Goal: Information Seeking & Learning: Learn about a topic

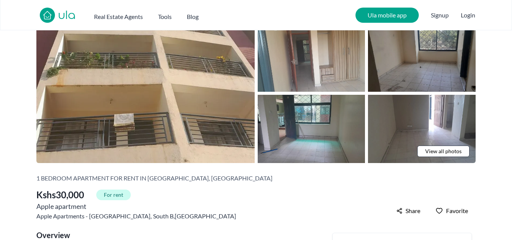
click at [496, 100] on div "Back to [GEOGRAPHIC_DATA] | 1 bedroom Apartment for rent in [GEOGRAPHIC_DATA] -…" at bounding box center [256, 83] width 512 height 162
click at [499, 118] on div "Back to [GEOGRAPHIC_DATA] | 1 bedroom Apartment for rent in [GEOGRAPHIC_DATA] -…" at bounding box center [256, 83] width 512 height 162
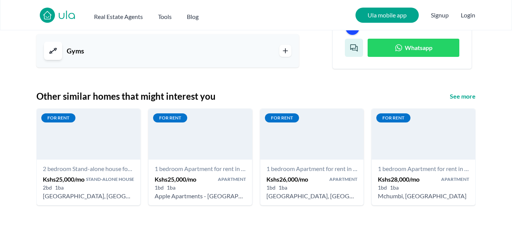
scroll to position [891, 0]
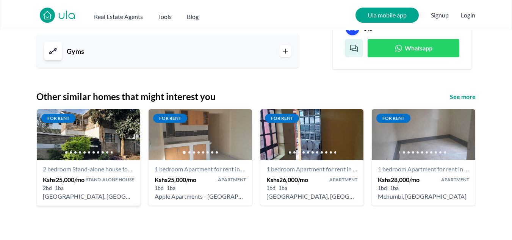
click at [65, 164] on h4 "2 bedroom Stand-alone house for rent in [GEOGRAPHIC_DATA] 25,000/mo - [PERSON_N…" at bounding box center [88, 168] width 91 height 9
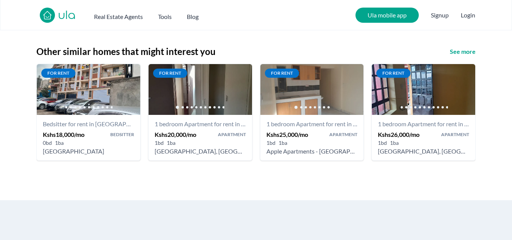
scroll to position [932, 0]
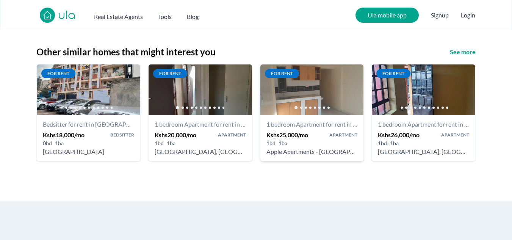
click at [349, 120] on h4 "1 bedroom Apartment for rent in [GEOGRAPHIC_DATA] - Kshs 25,000/mo - Apple Apar…" at bounding box center [311, 124] width 91 height 9
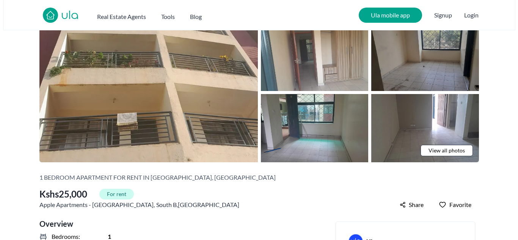
scroll to position [28, 0]
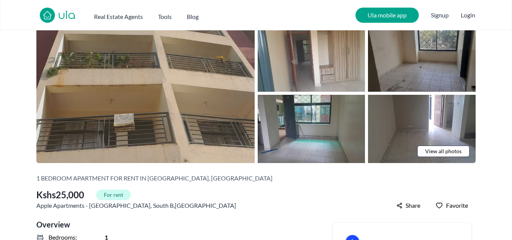
click at [73, 90] on img at bounding box center [145, 92] width 218 height 139
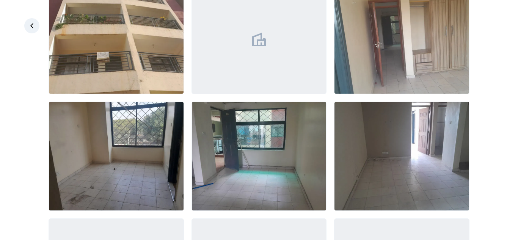
scroll to position [53, 0]
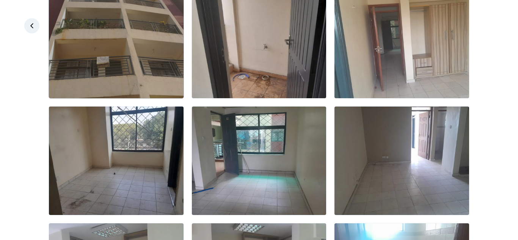
click at [72, 51] on img at bounding box center [116, 44] width 135 height 108
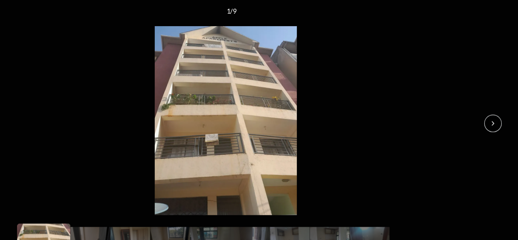
scroll to position [28, 0]
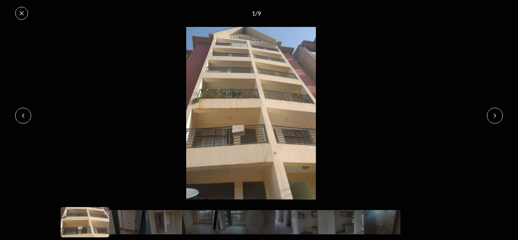
click at [496, 123] on button at bounding box center [495, 116] width 16 height 16
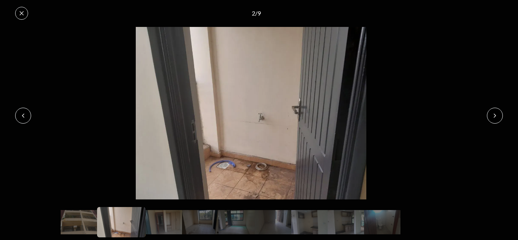
scroll to position [28, 0]
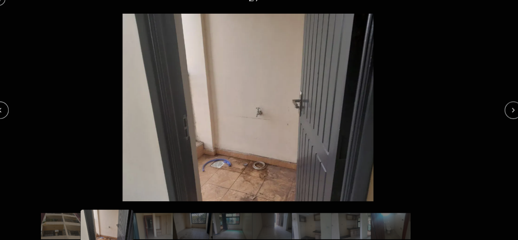
click at [494, 115] on icon at bounding box center [494, 116] width 6 height 6
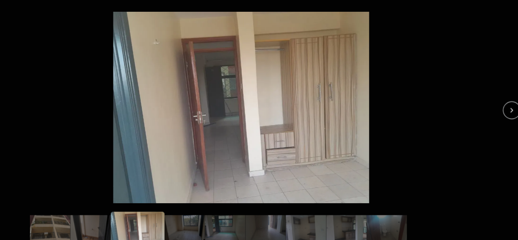
click at [496, 118] on icon at bounding box center [494, 116] width 6 height 6
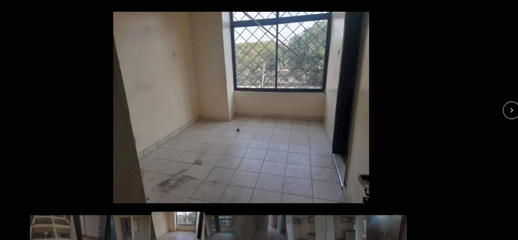
click at [494, 115] on icon at bounding box center [494, 116] width 6 height 6
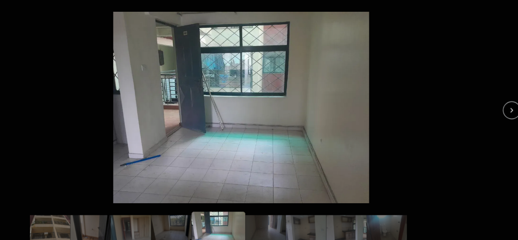
click at [495, 122] on button at bounding box center [495, 116] width 16 height 16
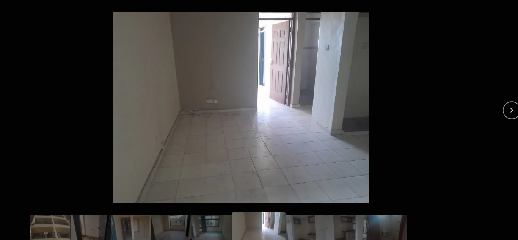
click at [94, 114] on img at bounding box center [251, 113] width 502 height 173
click at [60, 114] on img at bounding box center [251, 113] width 502 height 173
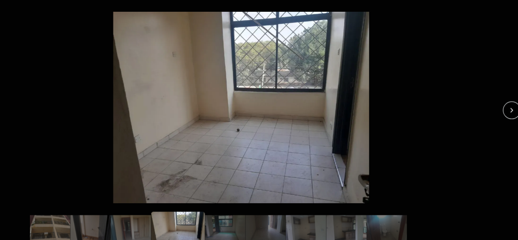
click at [40, 17] on div "4 / 9" at bounding box center [259, 13] width 518 height 27
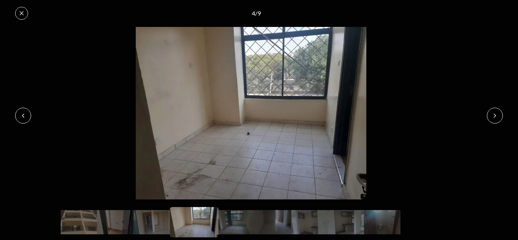
click at [22, 13] on icon at bounding box center [22, 13] width 4 height 4
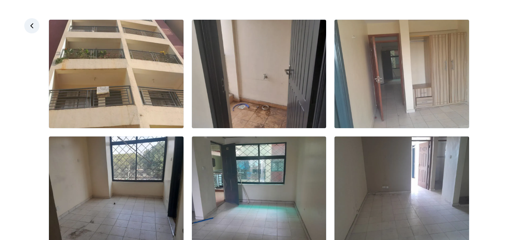
scroll to position [41, 0]
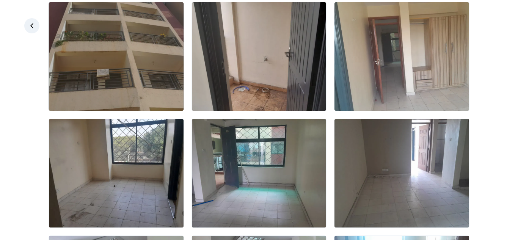
click at [121, 52] on img at bounding box center [116, 56] width 135 height 108
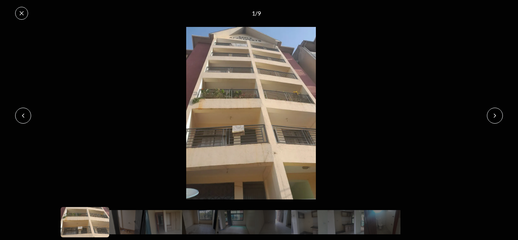
click at [494, 115] on icon at bounding box center [494, 116] width 6 height 6
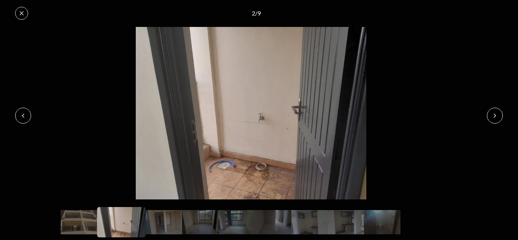
click at [494, 116] on icon at bounding box center [494, 116] width 6 height 6
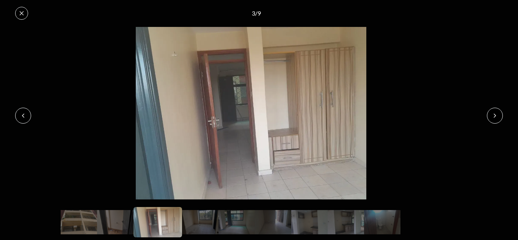
click at [496, 120] on button at bounding box center [495, 116] width 16 height 16
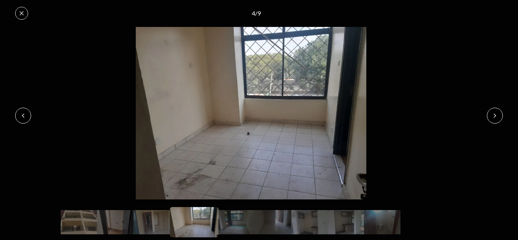
click at [25, 122] on button at bounding box center [23, 116] width 16 height 16
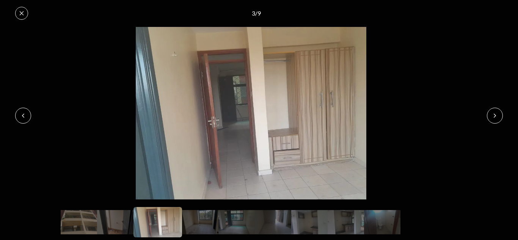
click at [491, 116] on icon at bounding box center [494, 116] width 6 height 6
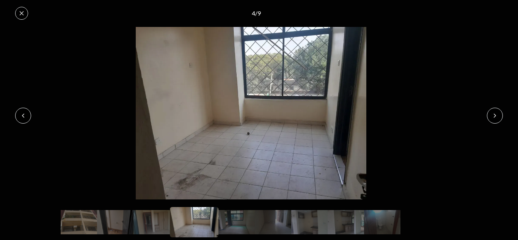
click at [27, 115] on button at bounding box center [23, 116] width 16 height 16
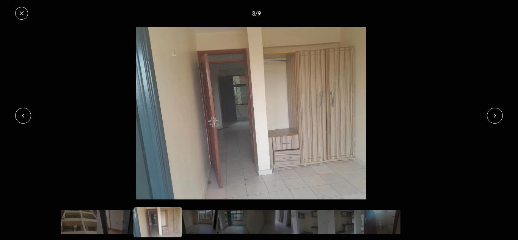
click at [490, 122] on button at bounding box center [495, 116] width 16 height 16
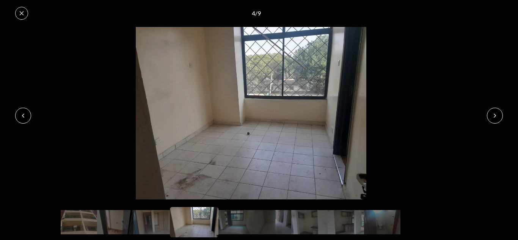
click at [491, 117] on button at bounding box center [495, 116] width 16 height 16
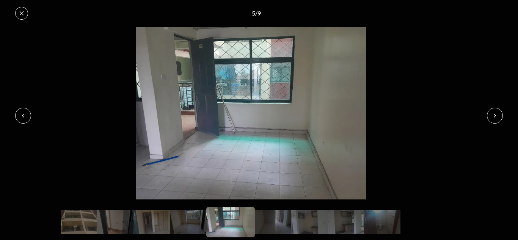
click at [23, 115] on icon at bounding box center [23, 116] width 6 height 6
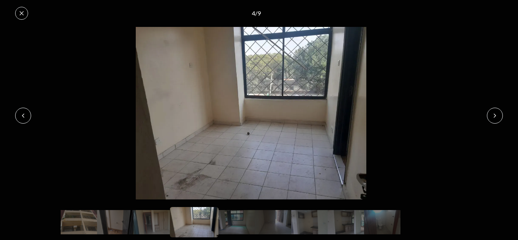
click at [23, 113] on icon at bounding box center [23, 116] width 6 height 6
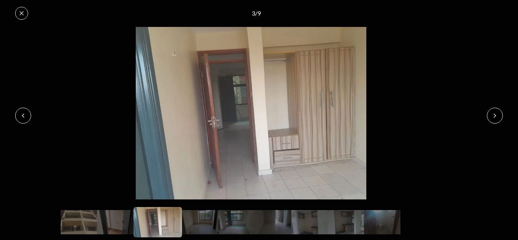
click at [497, 115] on icon at bounding box center [494, 116] width 6 height 6
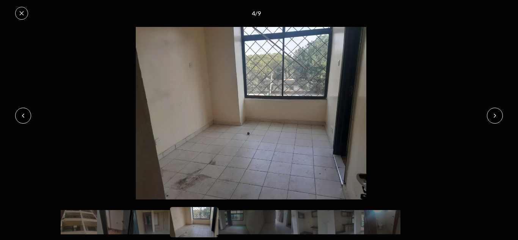
click at [497, 121] on button at bounding box center [495, 116] width 16 height 16
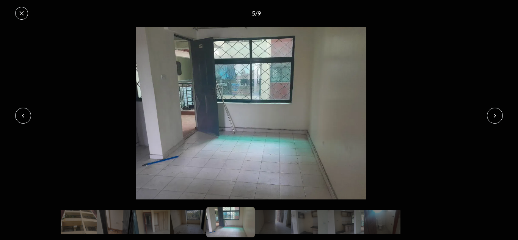
click at [498, 122] on button at bounding box center [495, 116] width 16 height 16
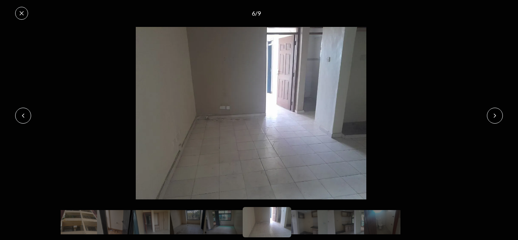
click at [498, 122] on button at bounding box center [495, 116] width 16 height 16
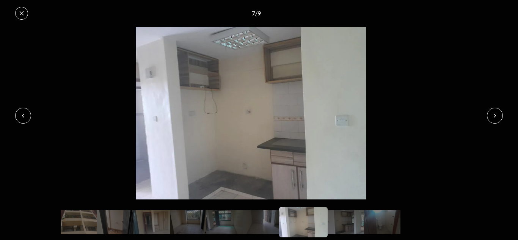
click at [497, 122] on button at bounding box center [495, 116] width 16 height 16
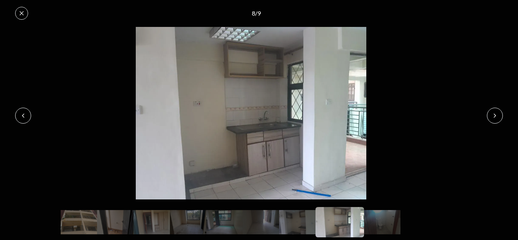
click at [495, 124] on img at bounding box center [251, 113] width 502 height 173
click at [500, 116] on button at bounding box center [495, 116] width 16 height 16
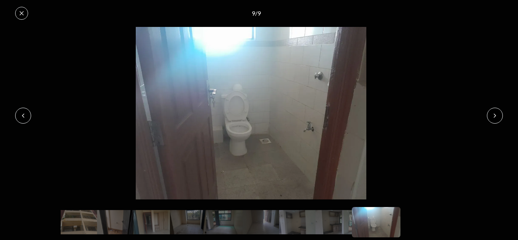
click at [492, 121] on button at bounding box center [495, 116] width 16 height 16
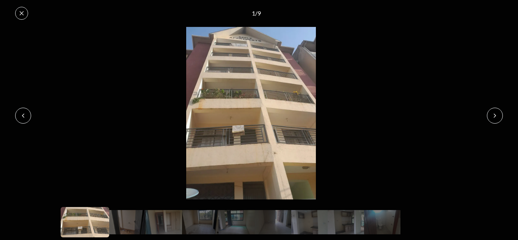
click at [31, 113] on img at bounding box center [251, 113] width 502 height 173
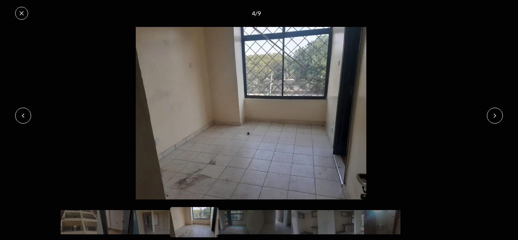
click at [493, 119] on button at bounding box center [495, 116] width 16 height 16
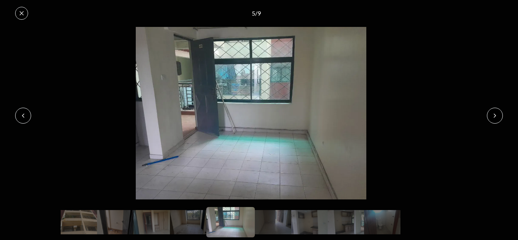
click at [494, 115] on icon at bounding box center [494, 116] width 6 height 6
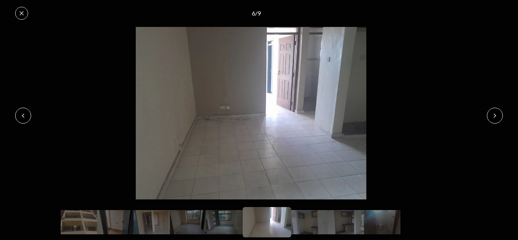
click at [494, 115] on icon at bounding box center [494, 116] width 6 height 6
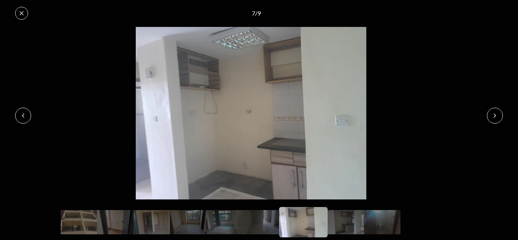
click at [496, 120] on button at bounding box center [495, 116] width 16 height 16
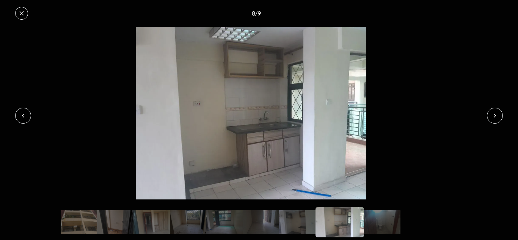
click at [500, 119] on button at bounding box center [495, 116] width 16 height 16
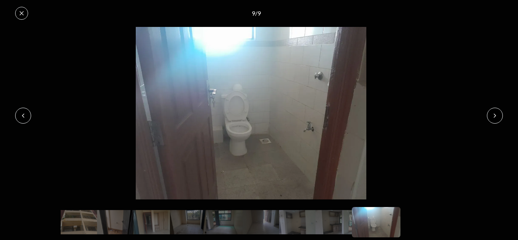
click at [501, 118] on button at bounding box center [495, 116] width 16 height 16
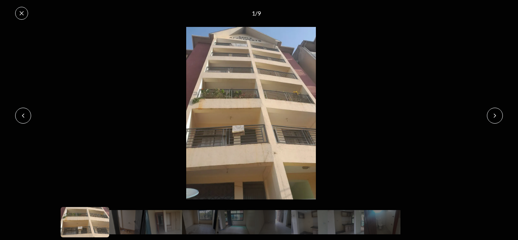
click at [493, 105] on img at bounding box center [251, 113] width 502 height 173
click at [490, 118] on button at bounding box center [495, 116] width 16 height 16
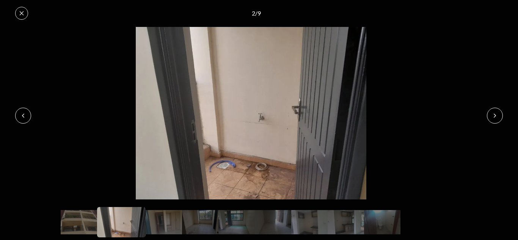
click at [494, 115] on icon at bounding box center [494, 116] width 6 height 6
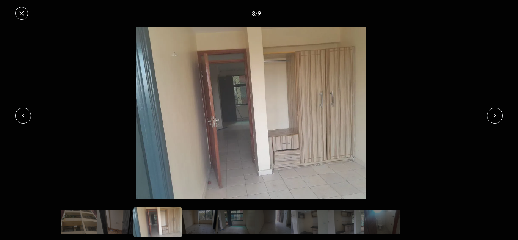
click at [494, 115] on icon at bounding box center [494, 116] width 6 height 6
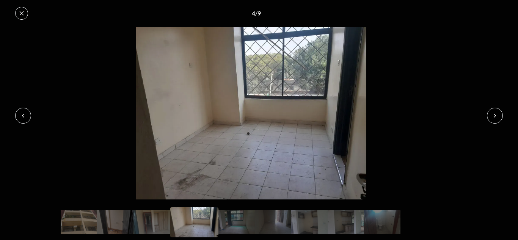
click at [493, 126] on img at bounding box center [251, 113] width 502 height 173
click at [485, 123] on img at bounding box center [251, 113] width 502 height 173
click at [491, 113] on button at bounding box center [495, 116] width 16 height 16
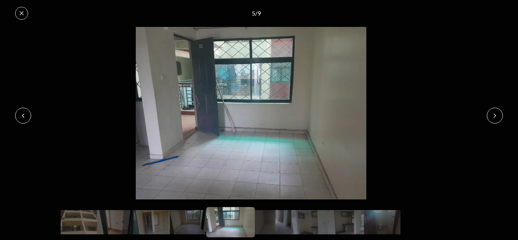
click at [22, 16] on icon at bounding box center [22, 13] width 6 height 6
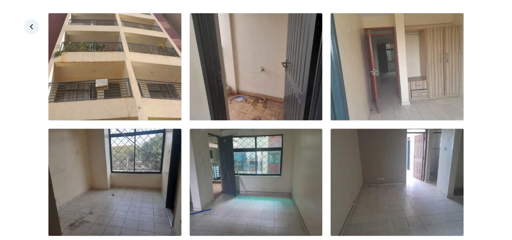
scroll to position [0, 0]
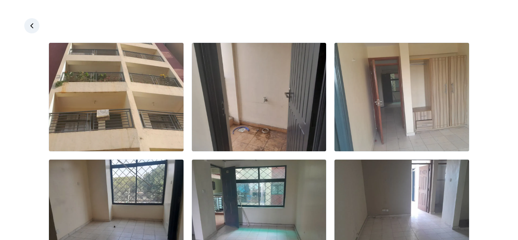
click at [32, 26] on icon at bounding box center [32, 26] width 8 height 8
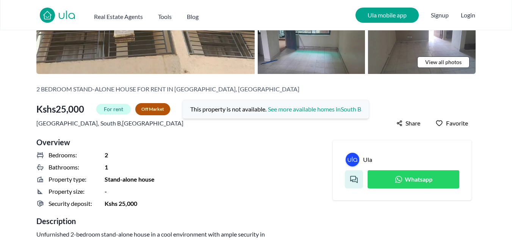
scroll to position [117, 0]
click at [427, 177] on span "Whatsapp" at bounding box center [419, 178] width 28 height 9
